Goal: Information Seeking & Learning: Check status

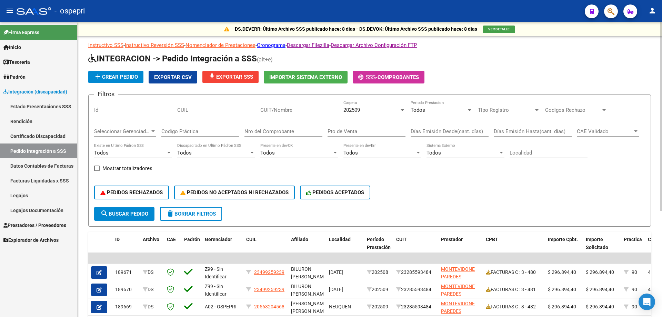
click at [305, 110] on input "CUIT/Nombre" at bounding box center [299, 110] width 78 height 6
paste input "[PERSON_NAME]"
type input "[PERSON_NAME]"
click at [293, 127] on div "Nro del Comprobante" at bounding box center [284, 129] width 78 height 15
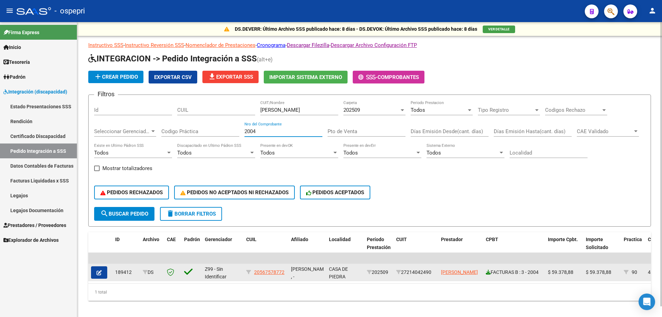
click at [489, 272] on icon at bounding box center [488, 272] width 5 height 5
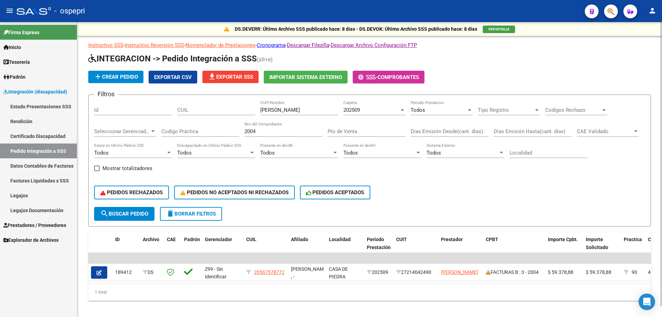
click at [275, 131] on input "2004" at bounding box center [284, 131] width 78 height 6
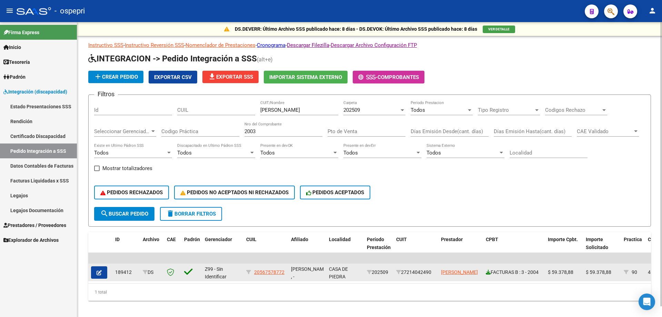
click at [489, 272] on icon at bounding box center [488, 272] width 5 height 5
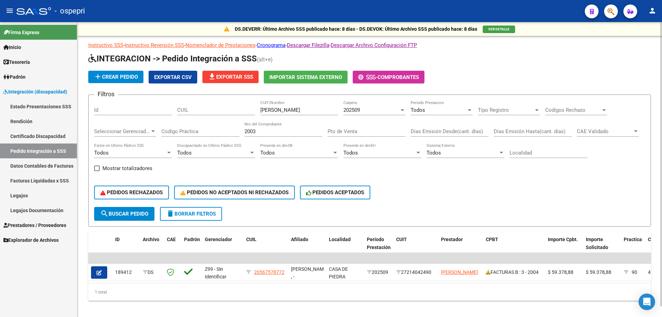
click at [486, 269] on link at bounding box center [488, 272] width 5 height 6
click at [281, 131] on input "2003" at bounding box center [284, 131] width 78 height 6
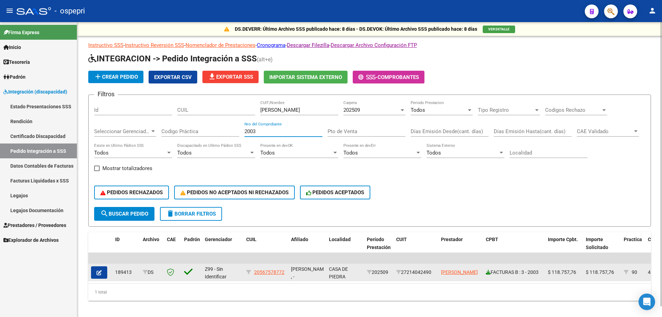
click at [488, 273] on icon at bounding box center [488, 272] width 5 height 5
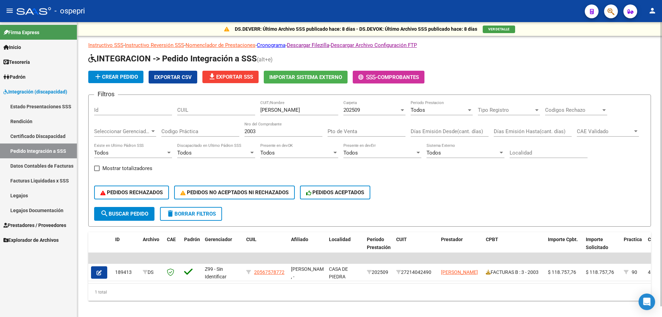
click at [294, 130] on input "2003" at bounding box center [284, 131] width 78 height 6
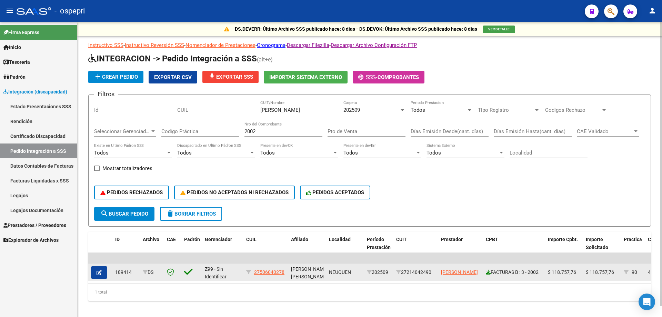
click at [488, 271] on icon at bounding box center [488, 272] width 5 height 5
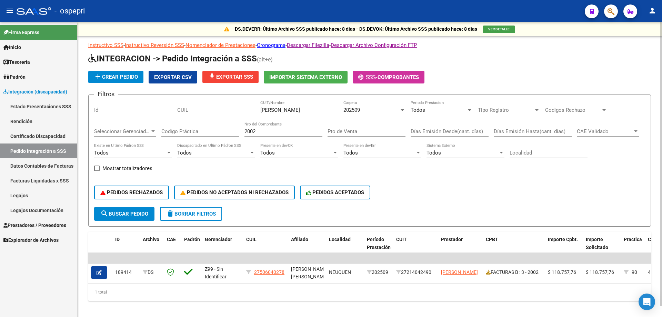
click at [285, 130] on input "2002" at bounding box center [284, 131] width 78 height 6
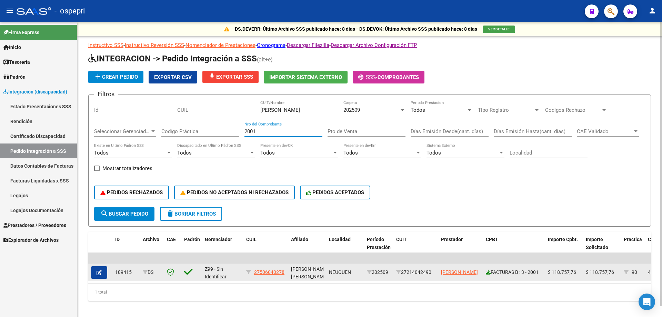
click at [489, 270] on icon at bounding box center [488, 272] width 5 height 5
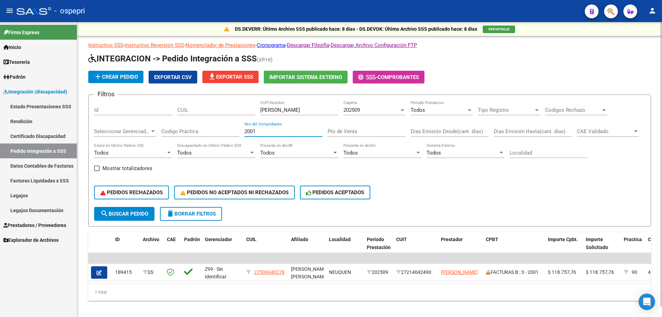
click at [285, 129] on input "2001" at bounding box center [284, 131] width 78 height 6
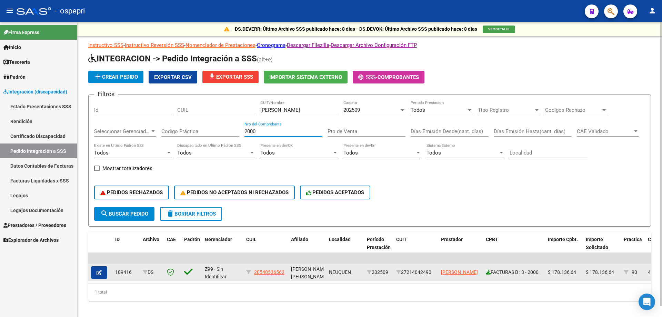
click at [488, 273] on icon at bounding box center [488, 272] width 5 height 5
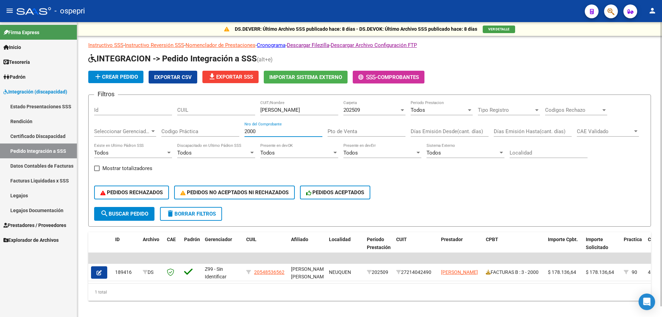
click at [278, 130] on input "2000" at bounding box center [284, 131] width 78 height 6
click at [278, 129] on input "2000" at bounding box center [284, 131] width 78 height 6
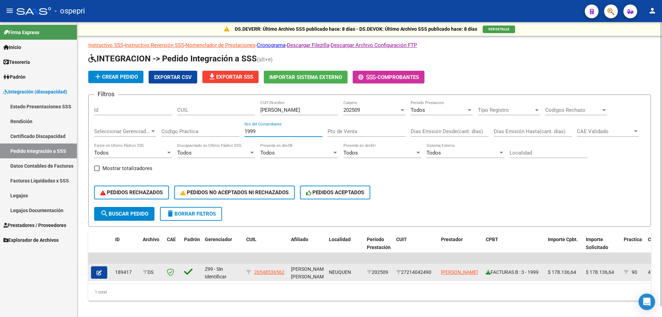
click at [488, 274] on icon at bounding box center [488, 272] width 5 height 5
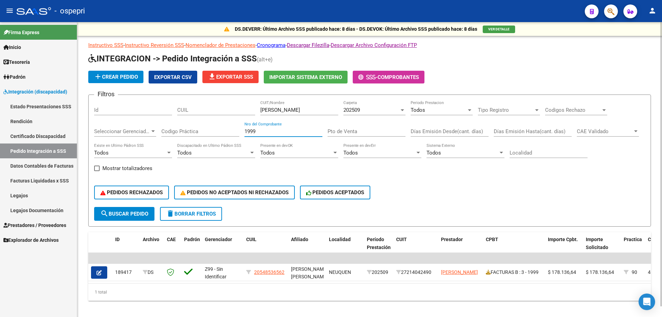
drag, startPoint x: 278, startPoint y: 132, endPoint x: 141, endPoint y: 132, distance: 137.6
click at [141, 132] on div "Filtros Id [PERSON_NAME] CUIT/Nombre 202509 Carpeta Todos Periodo Prestacion Ti…" at bounding box center [369, 153] width 551 height 107
paste input "8"
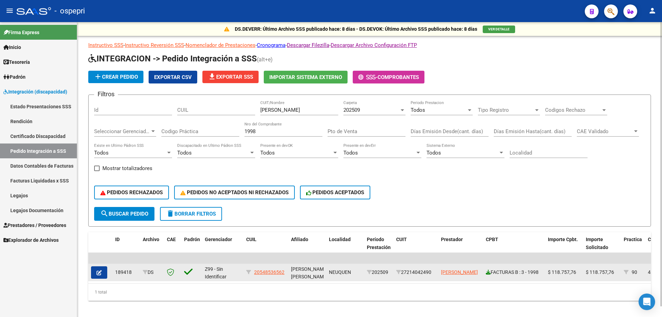
click at [487, 272] on icon at bounding box center [488, 272] width 5 height 5
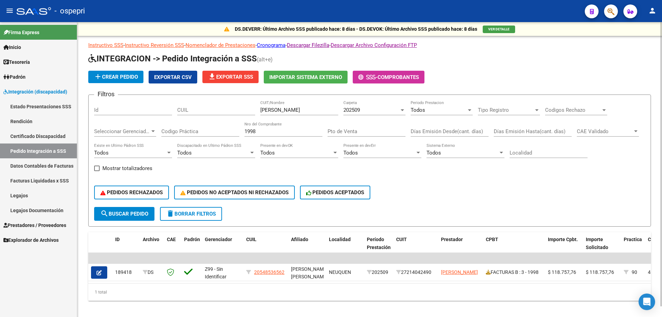
click at [252, 131] on input "1998" at bounding box center [284, 131] width 78 height 6
paste input "7"
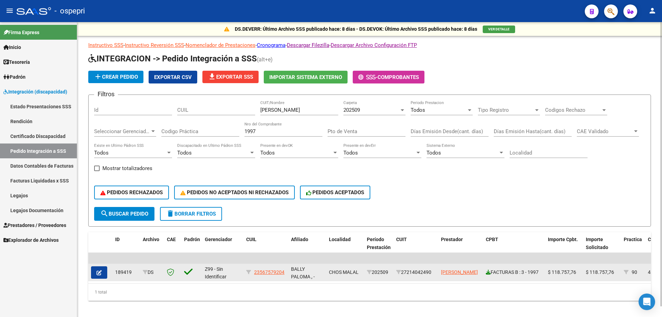
click at [487, 272] on icon at bounding box center [488, 272] width 5 height 5
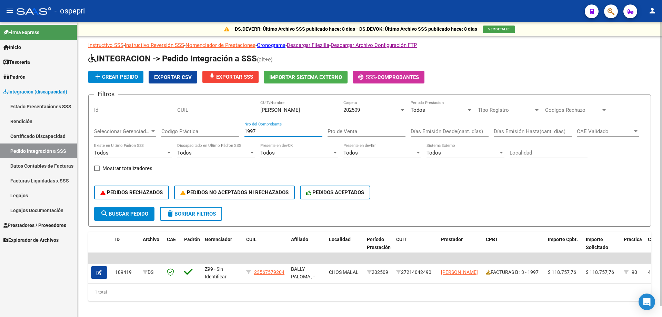
click at [270, 131] on input "1997" at bounding box center [284, 131] width 78 height 6
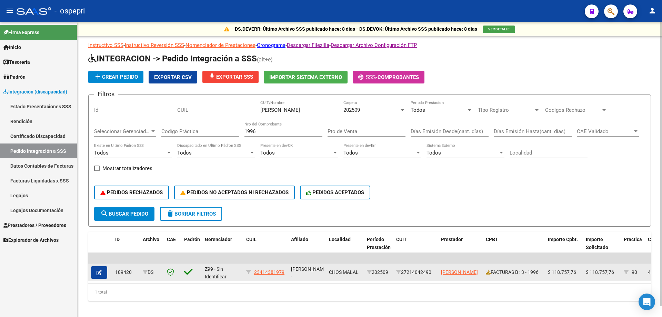
click at [492, 273] on div "FACTURAS B : 3 - 1996" at bounding box center [514, 272] width 57 height 8
click at [489, 272] on icon at bounding box center [488, 272] width 5 height 5
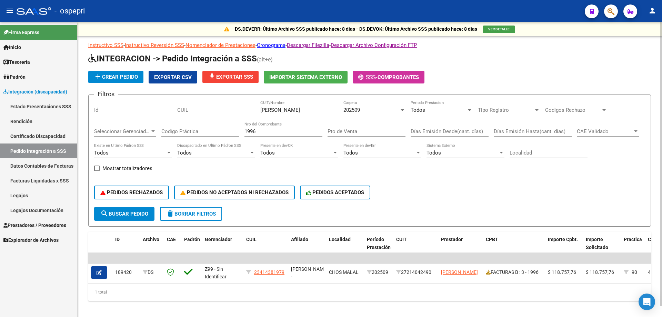
click at [285, 132] on input "1996" at bounding box center [284, 131] width 78 height 6
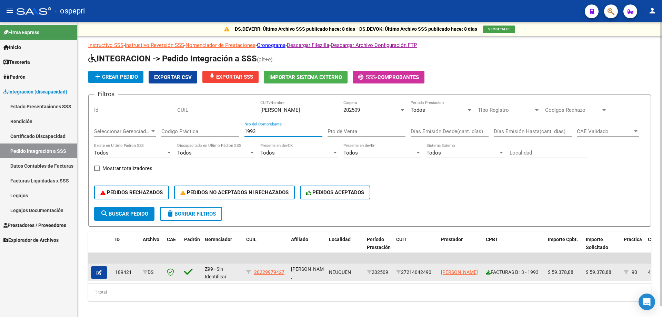
click at [486, 274] on icon at bounding box center [488, 272] width 5 height 5
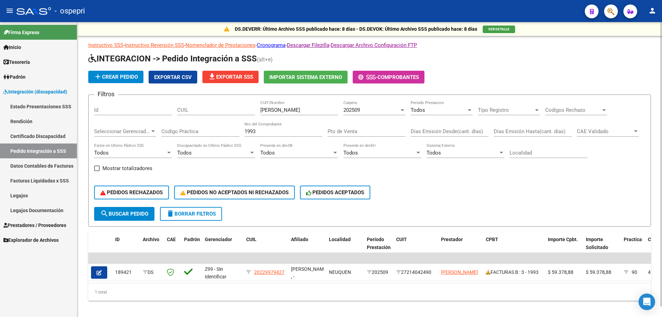
click at [279, 127] on div "1993 Nro del Comprobante" at bounding box center [284, 129] width 78 height 15
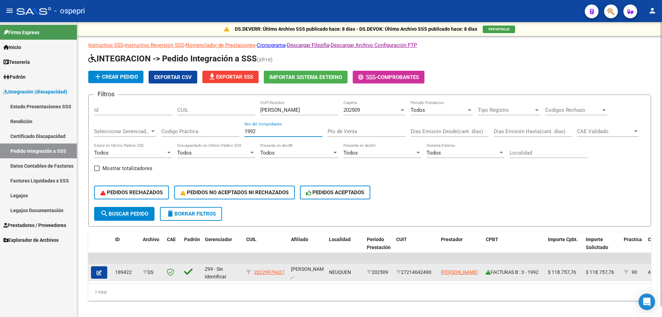
click at [488, 271] on icon at bounding box center [488, 272] width 5 height 5
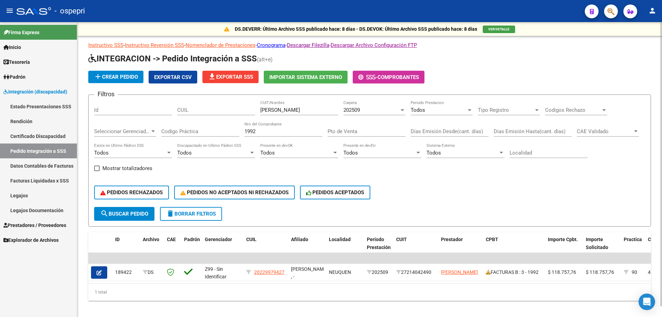
click at [279, 131] on input "1992" at bounding box center [284, 131] width 78 height 6
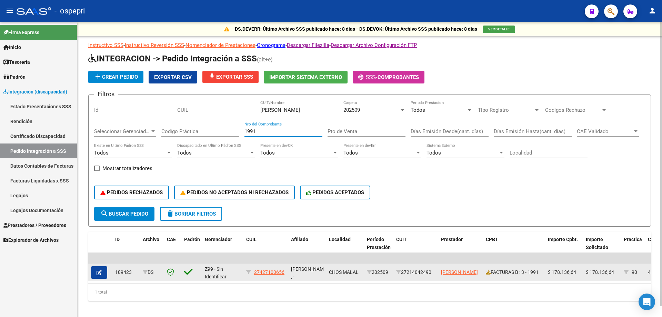
click at [491, 272] on div "FACTURAS B : 3 - 1991" at bounding box center [514, 272] width 57 height 8
click at [489, 273] on icon at bounding box center [488, 272] width 5 height 5
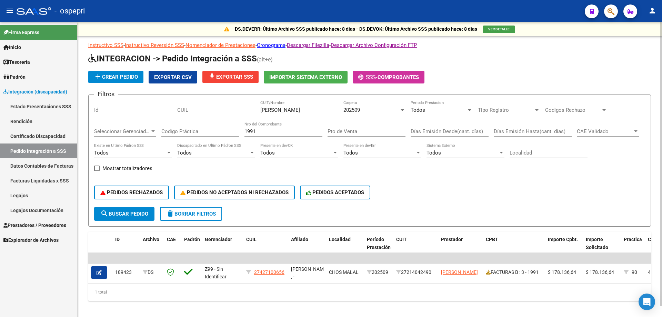
click at [297, 131] on input "1991" at bounding box center [284, 131] width 78 height 6
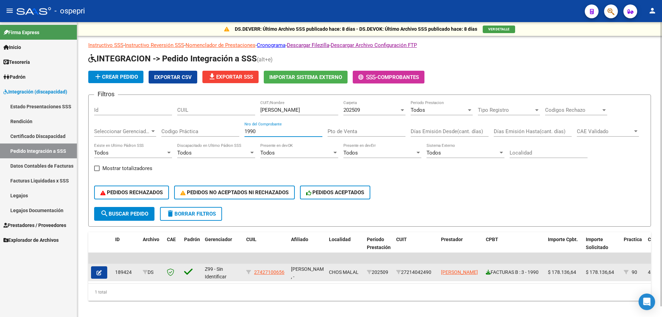
click at [489, 272] on icon at bounding box center [488, 272] width 5 height 5
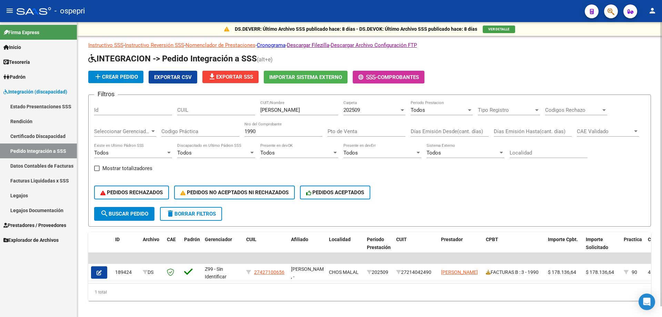
click at [274, 131] on input "1990" at bounding box center [284, 131] width 78 height 6
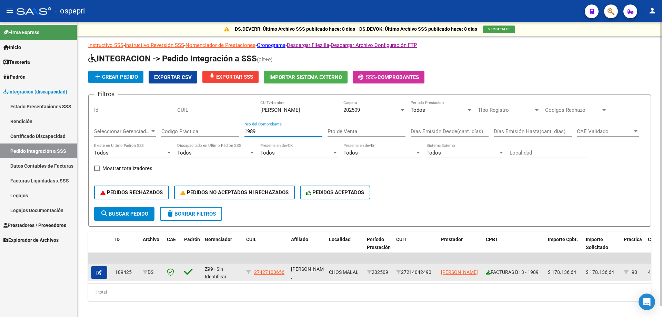
click at [490, 270] on icon at bounding box center [488, 272] width 5 height 5
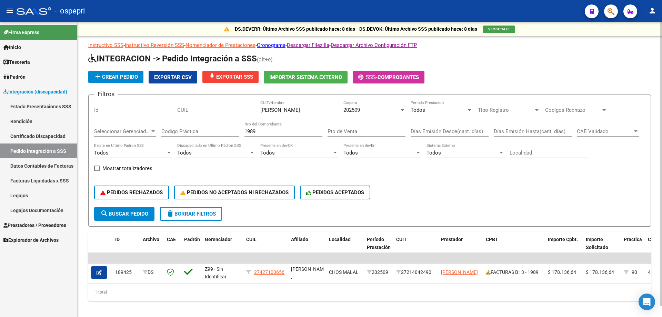
click at [285, 130] on input "1989" at bounding box center [284, 131] width 78 height 6
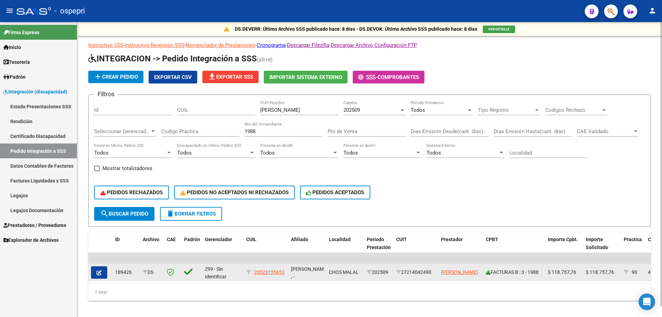
click at [489, 273] on icon at bounding box center [488, 272] width 5 height 5
click at [487, 272] on icon at bounding box center [488, 272] width 5 height 5
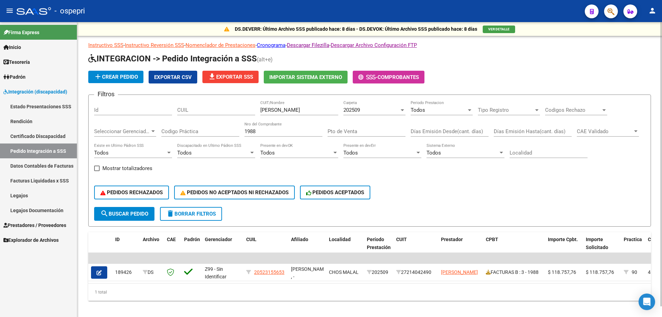
click at [360, 111] on span "202509" at bounding box center [352, 110] width 17 height 6
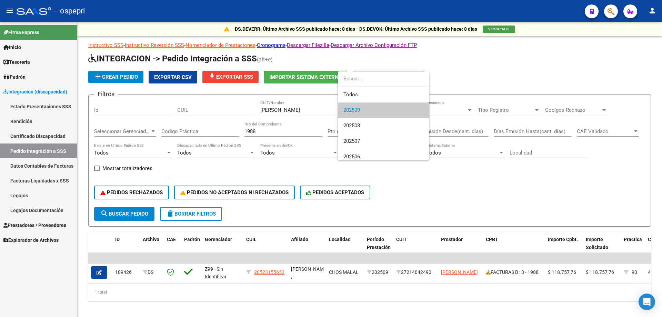
click at [280, 136] on div at bounding box center [331, 158] width 662 height 317
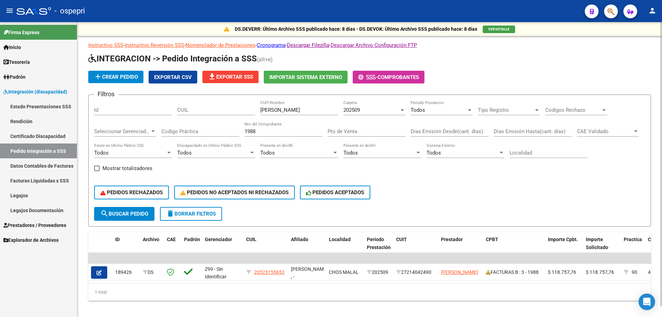
click at [282, 133] on input "1988" at bounding box center [284, 131] width 78 height 6
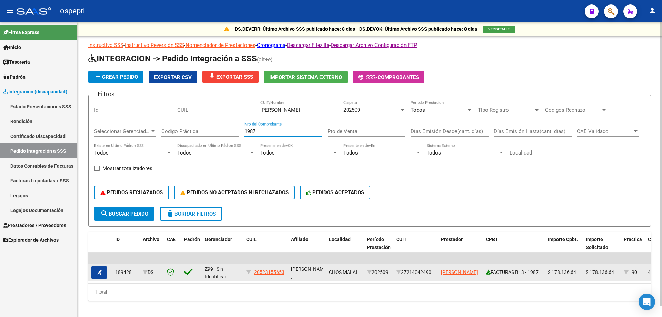
click at [486, 273] on icon at bounding box center [488, 272] width 5 height 5
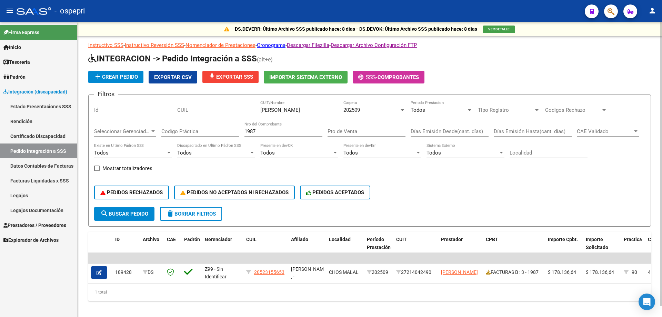
click at [292, 131] on input "1987" at bounding box center [284, 131] width 78 height 6
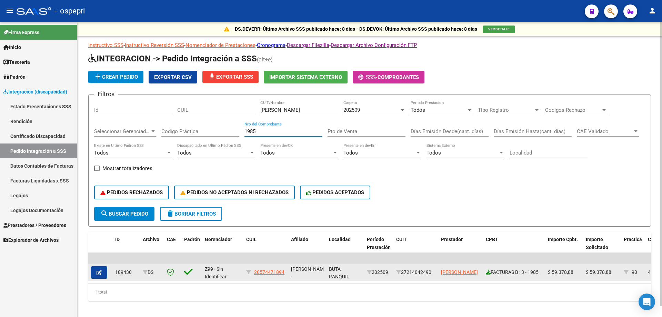
click at [489, 271] on icon at bounding box center [488, 272] width 5 height 5
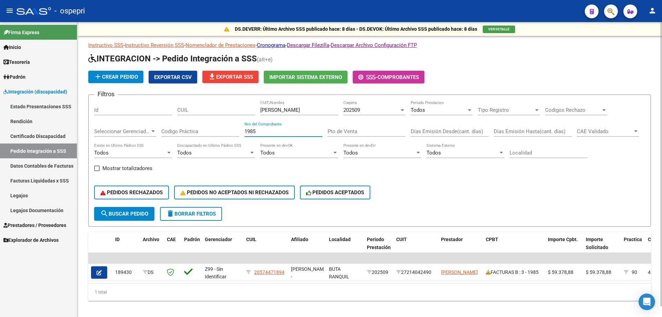
click at [282, 130] on input "1985" at bounding box center [284, 131] width 78 height 6
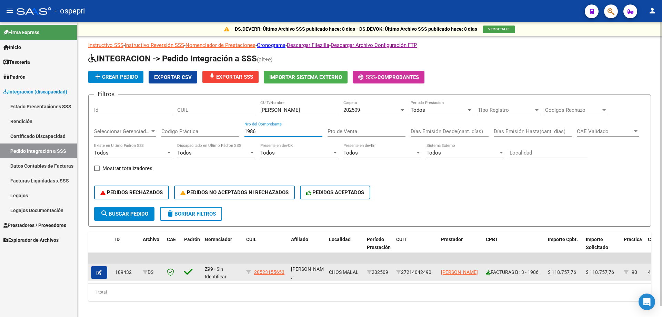
click at [489, 273] on icon at bounding box center [488, 272] width 5 height 5
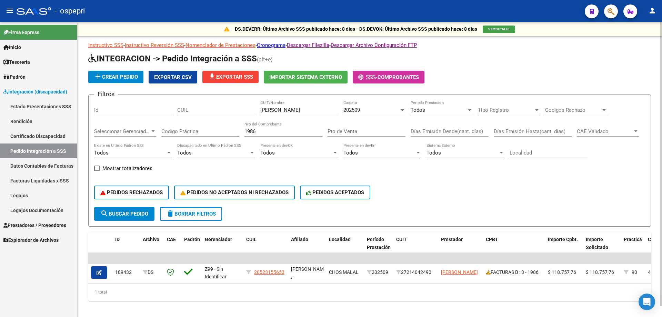
click at [275, 133] on input "1986" at bounding box center [284, 131] width 78 height 6
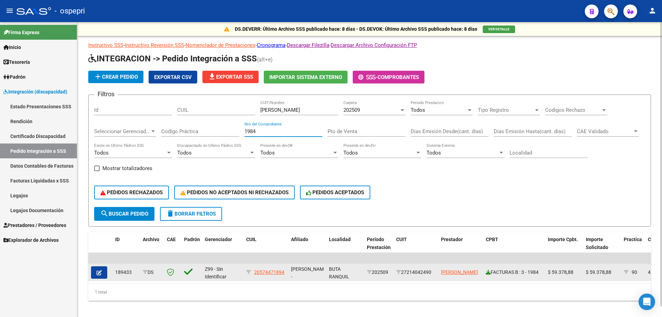
click at [488, 273] on icon at bounding box center [488, 272] width 5 height 5
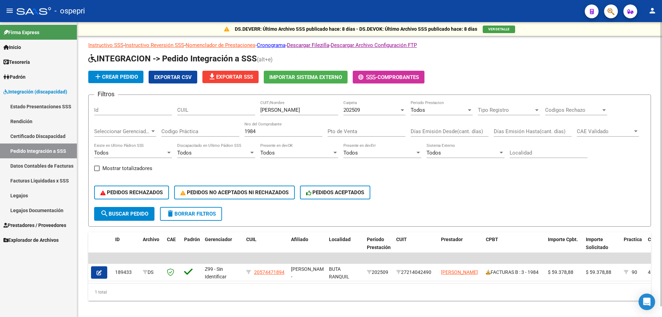
click at [283, 134] on input "1984" at bounding box center [284, 131] width 78 height 6
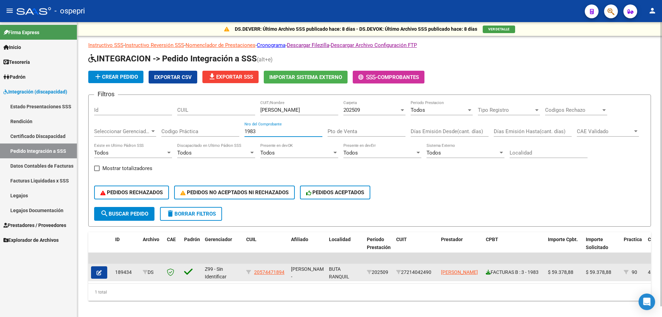
click at [489, 275] on link at bounding box center [488, 272] width 5 height 6
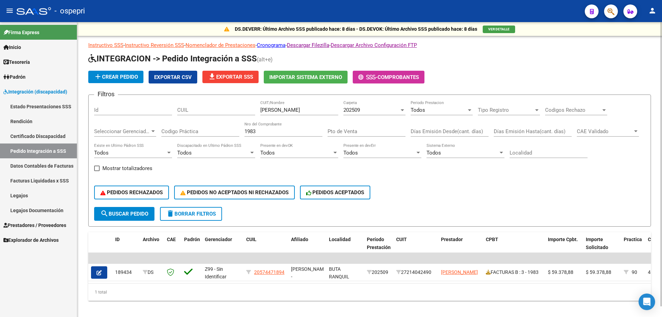
click at [300, 133] on input "1983" at bounding box center [284, 131] width 78 height 6
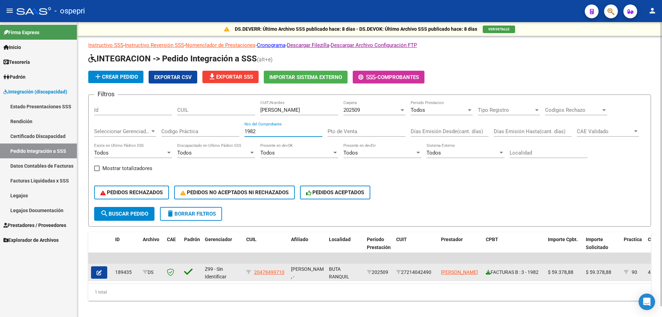
click at [488, 275] on link at bounding box center [488, 272] width 5 height 6
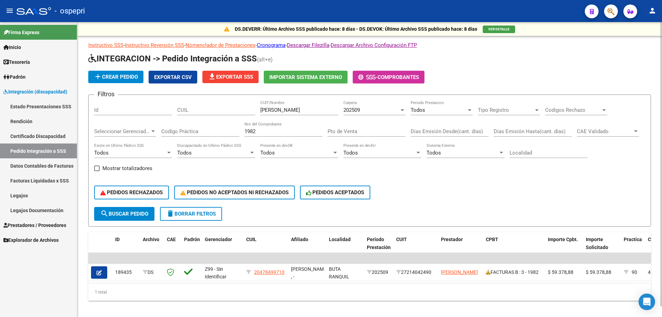
click at [291, 132] on input "1982" at bounding box center [284, 131] width 78 height 6
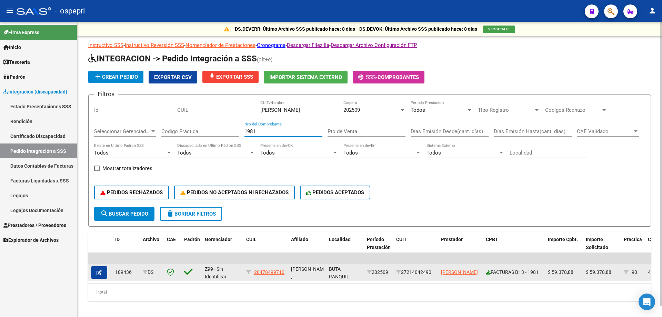
click at [489, 272] on icon at bounding box center [488, 272] width 5 height 5
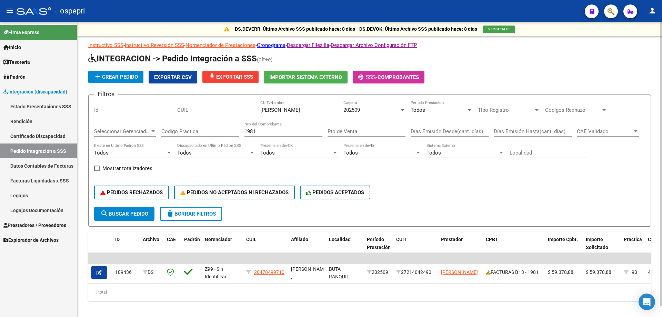
click at [276, 133] on input "1981" at bounding box center [284, 131] width 78 height 6
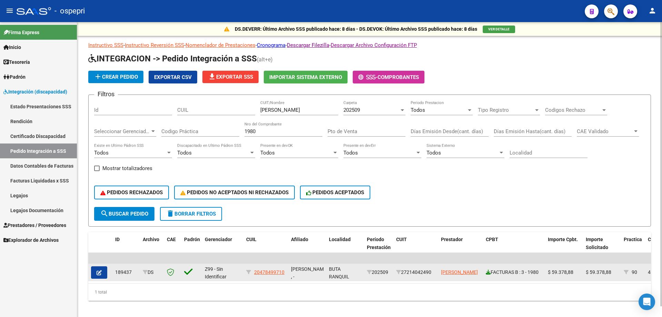
click at [488, 272] on icon at bounding box center [488, 272] width 5 height 5
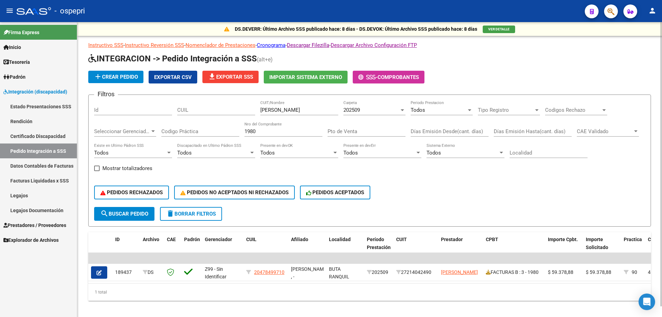
click at [257, 130] on input "1980" at bounding box center [284, 131] width 78 height 6
click at [254, 131] on input "1980" at bounding box center [284, 131] width 78 height 6
paste input "79"
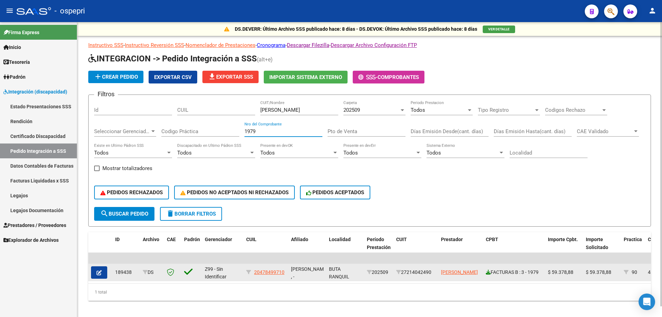
click at [489, 273] on icon at bounding box center [488, 272] width 5 height 5
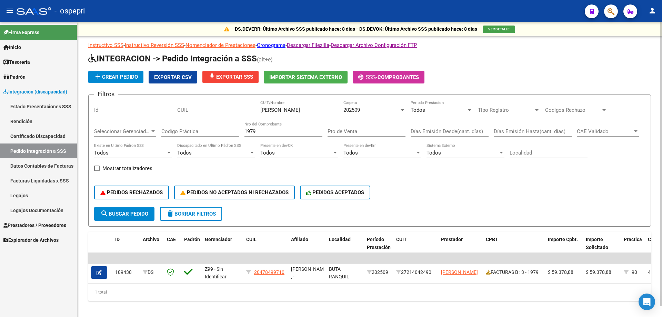
click at [260, 132] on input "1979" at bounding box center [284, 131] width 78 height 6
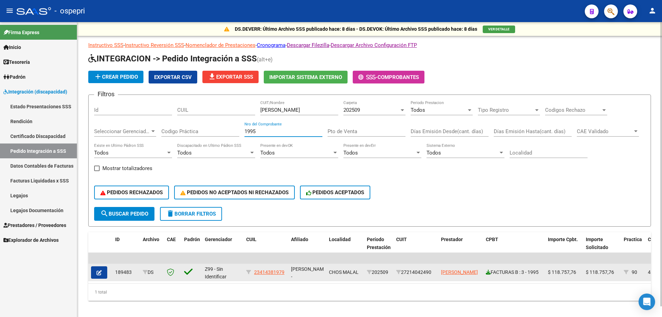
click at [489, 273] on icon at bounding box center [488, 272] width 5 height 5
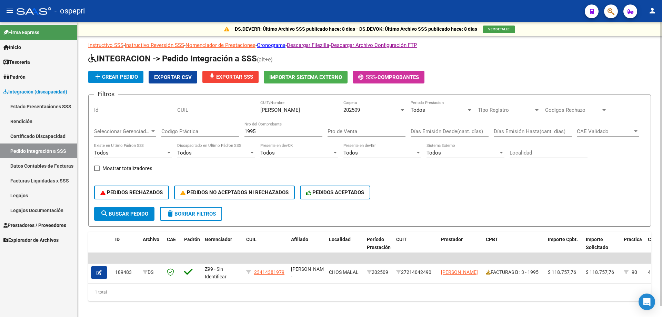
click at [302, 135] on div "1995 Nro del Comprobante" at bounding box center [284, 129] width 78 height 15
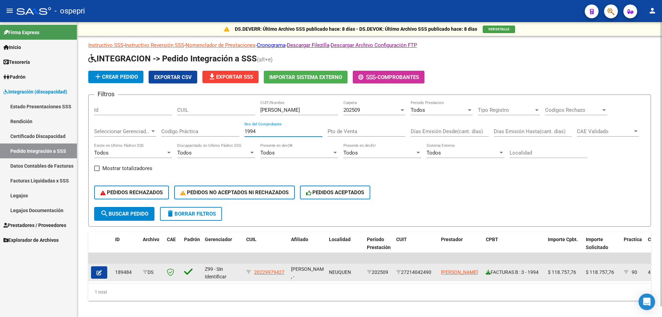
type input "1994"
click at [488, 274] on icon at bounding box center [488, 272] width 5 height 5
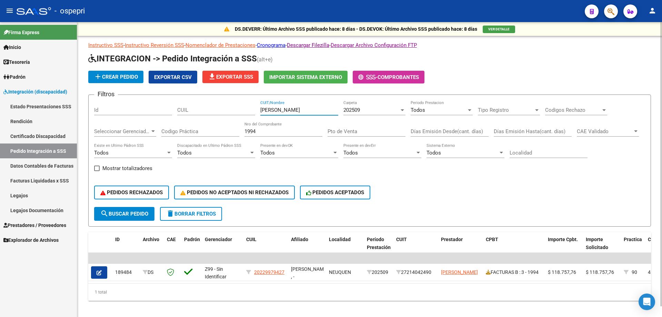
click at [321, 112] on input "[PERSON_NAME]" at bounding box center [299, 110] width 78 height 6
paste input "LLER [PERSON_NAME]"
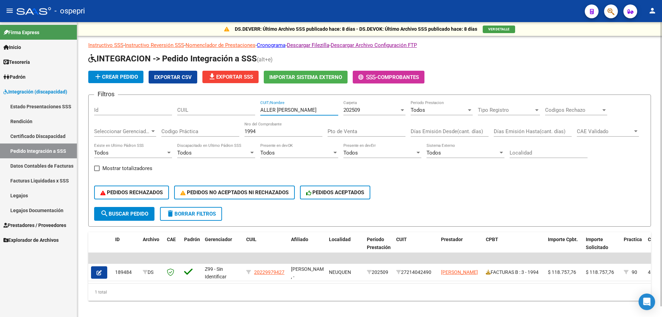
type input "ALLER [PERSON_NAME]"
click at [255, 130] on input "1994" at bounding box center [284, 131] width 78 height 6
click at [253, 132] on input "1994" at bounding box center [284, 131] width 78 height 6
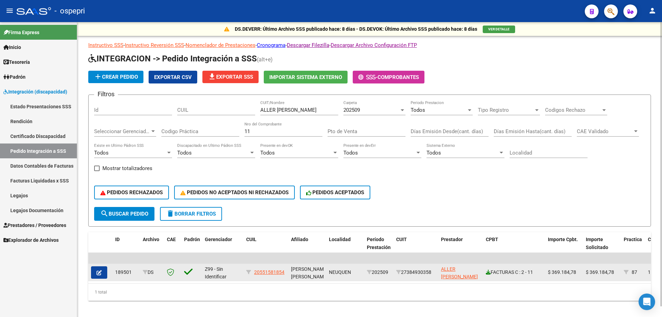
click at [489, 275] on link at bounding box center [488, 272] width 5 height 6
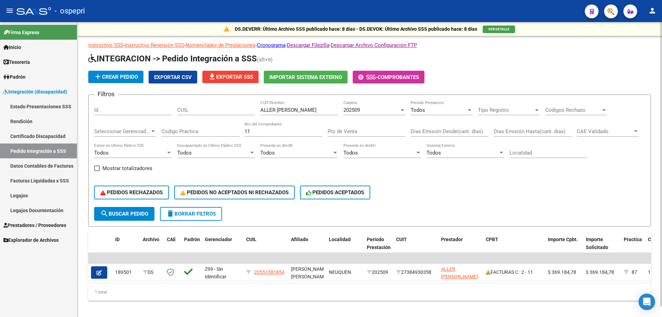
click at [260, 132] on input "11" at bounding box center [284, 131] width 78 height 6
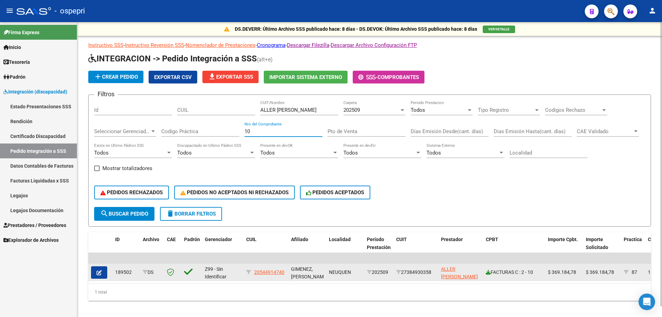
type input "10"
click at [488, 273] on icon at bounding box center [488, 272] width 5 height 5
